Goal: Information Seeking & Learning: Learn about a topic

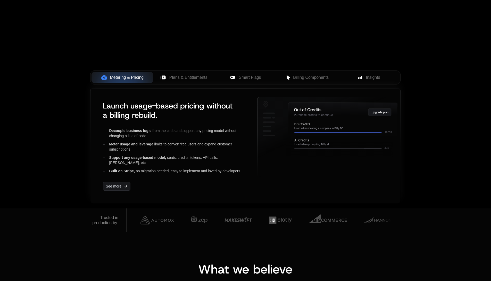
scroll to position [159, 0]
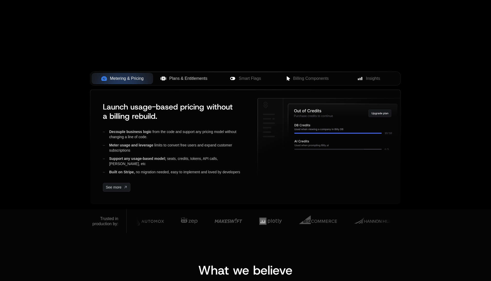
click at [195, 80] on span "Plans & Entitlements" at bounding box center [188, 78] width 38 height 6
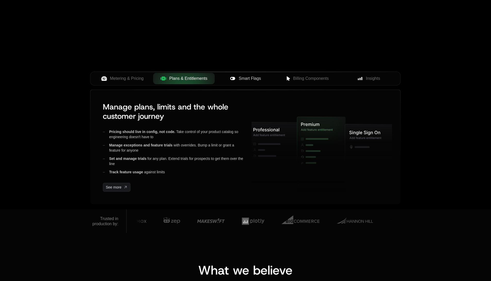
click at [254, 78] on span "Smart Flags" at bounding box center [250, 78] width 22 height 6
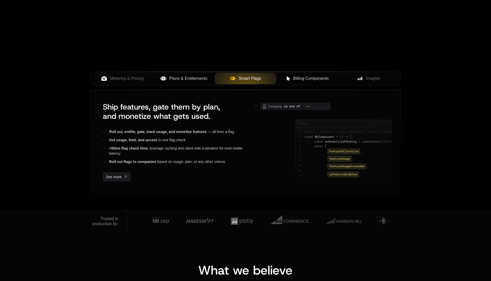
click at [310, 78] on span "Billing Components" at bounding box center [311, 78] width 36 height 6
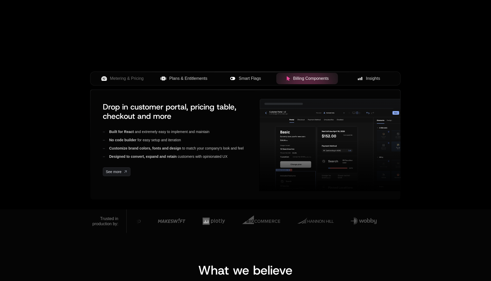
click at [374, 80] on span "Insights" at bounding box center [373, 78] width 14 height 6
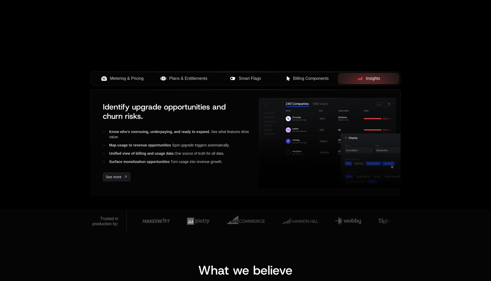
click at [114, 82] on button "Metering & Pricing" at bounding box center [123, 78] width 62 height 11
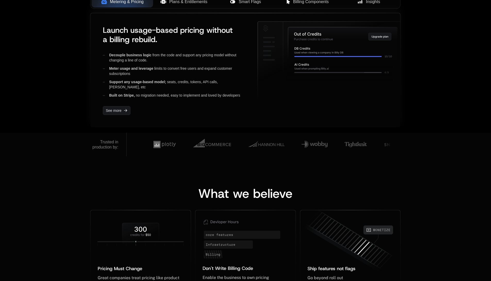
scroll to position [372, 0]
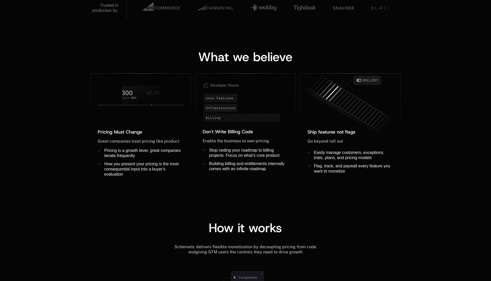
click at [324, 57] on div "What we believe" at bounding box center [245, 57] width 310 height 12
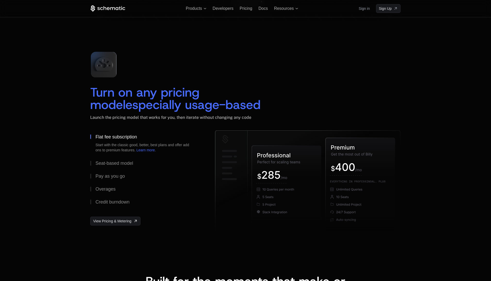
scroll to position [702, 0]
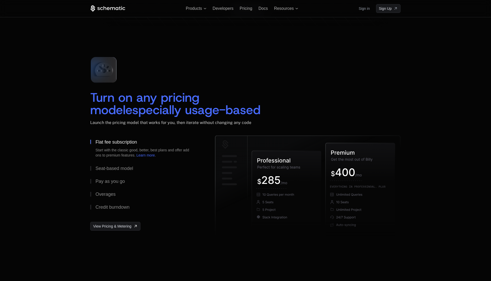
click at [110, 73] on icon at bounding box center [104, 69] width 18 height 14
click at [298, 188] on icon at bounding box center [286, 191] width 69 height 81
click at [343, 167] on icon at bounding box center [360, 194] width 69 height 102
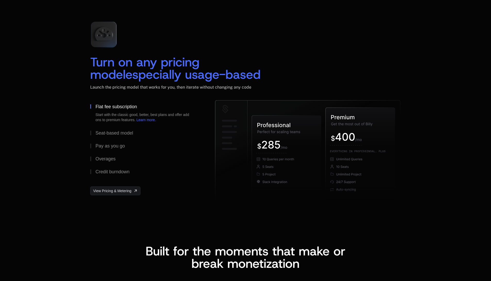
scroll to position [739, 0]
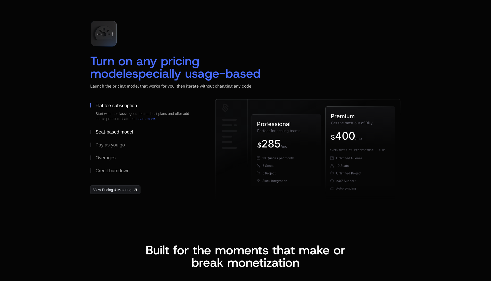
click at [121, 130] on div "Seat-based model" at bounding box center [114, 131] width 38 height 5
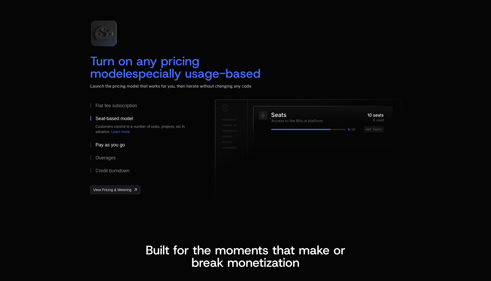
click at [114, 146] on div "Pay as you go" at bounding box center [109, 144] width 29 height 5
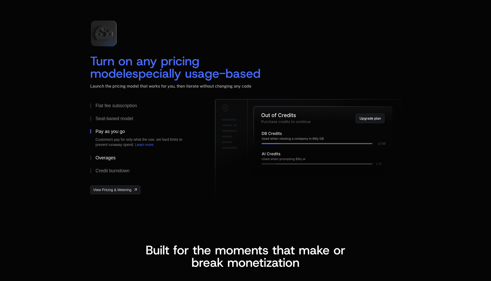
click at [110, 155] on div "Overages" at bounding box center [105, 157] width 20 height 5
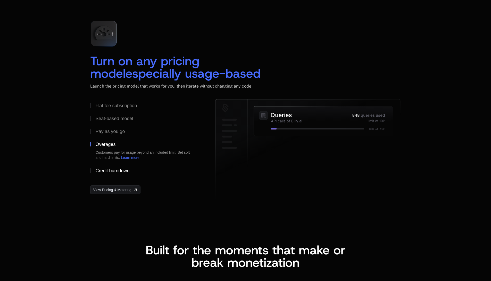
click at [110, 169] on div "Credit burndown" at bounding box center [112, 170] width 34 height 5
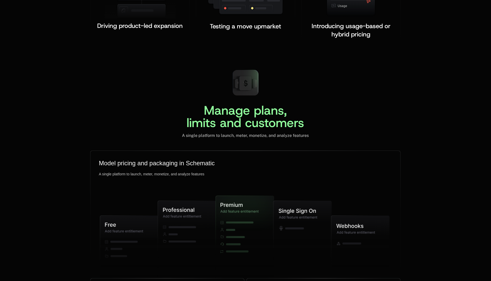
scroll to position [1156, 0]
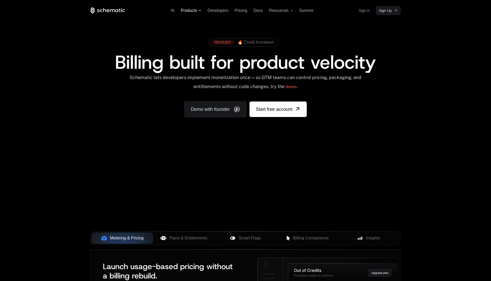
click at [200, 10] on icon at bounding box center [200, 11] width 3 height 2
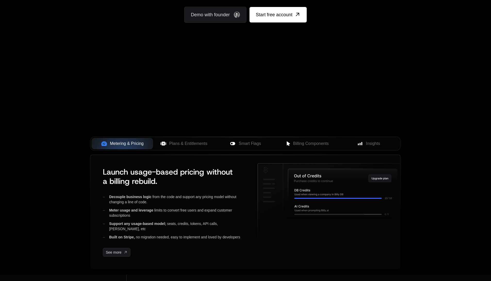
scroll to position [113, 0]
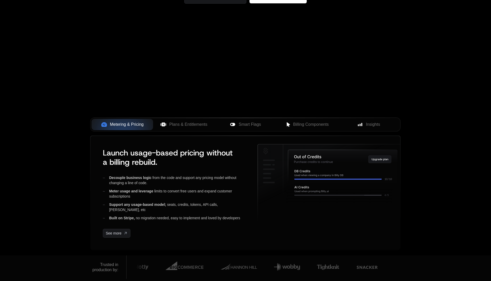
click at [300, 130] on div "Metering & Pricing Plans & Entitlements Smart Flags Billing Components Insights" at bounding box center [245, 124] width 310 height 14
click at [303, 125] on span "Billing Components" at bounding box center [311, 124] width 36 height 6
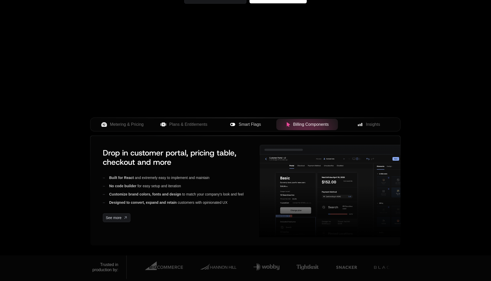
click at [244, 125] on span "Smart Flags" at bounding box center [250, 124] width 22 height 6
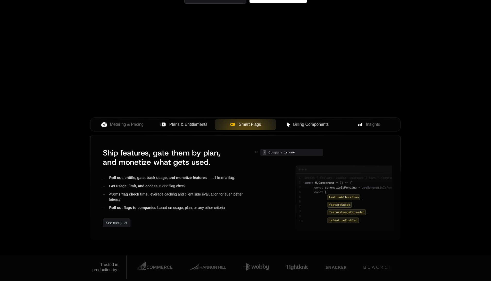
click at [176, 124] on span "Plans & Entitlements" at bounding box center [188, 124] width 38 height 6
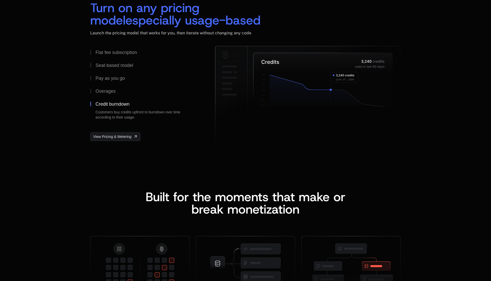
scroll to position [756, 0]
